Goal: Find specific page/section: Find specific page/section

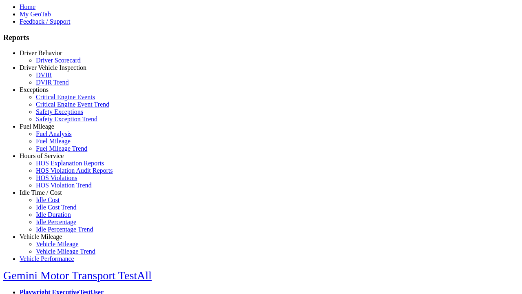
click at [47, 93] on link "Exceptions" at bounding box center [34, 89] width 29 height 7
click at [53, 100] on link "Critical Engine Events" at bounding box center [65, 96] width 59 height 7
select select "**********"
type input "**********"
